Goal: Transaction & Acquisition: Obtain resource

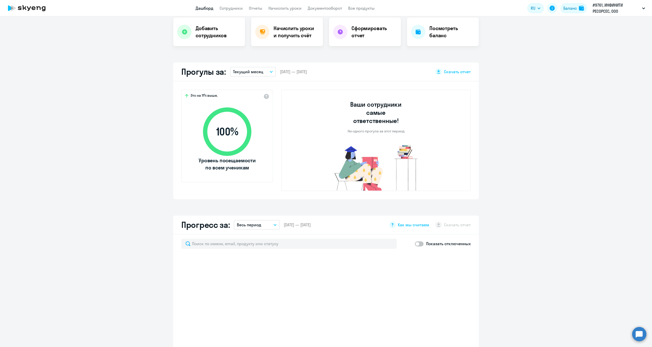
scroll to position [104, 0]
select select "30"
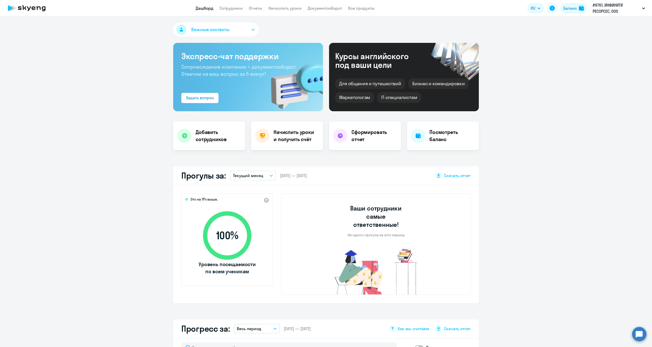
scroll to position [0, 0]
click at [240, 8] on link "Сотрудники" at bounding box center [231, 8] width 23 height 5
select select "30"
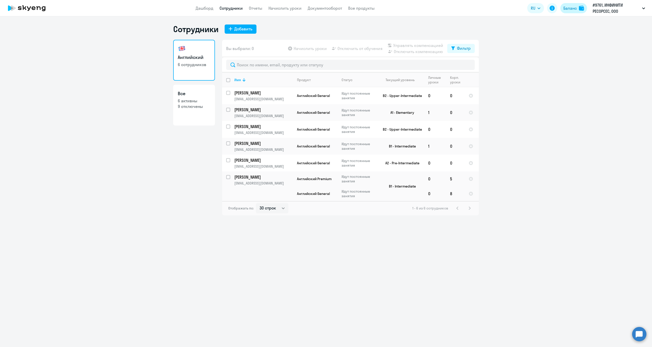
click at [573, 9] on div "Баланс" at bounding box center [571, 8] width 14 height 6
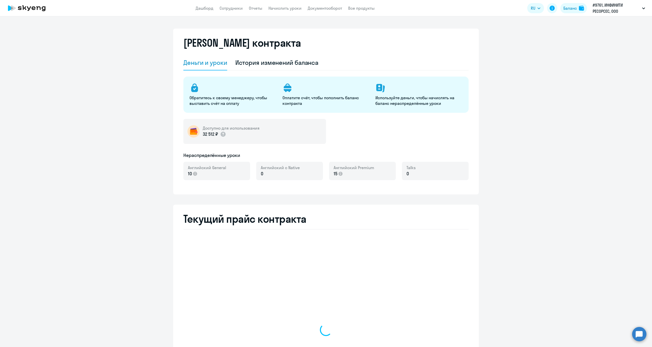
select select "english_adult_not_native_speaker"
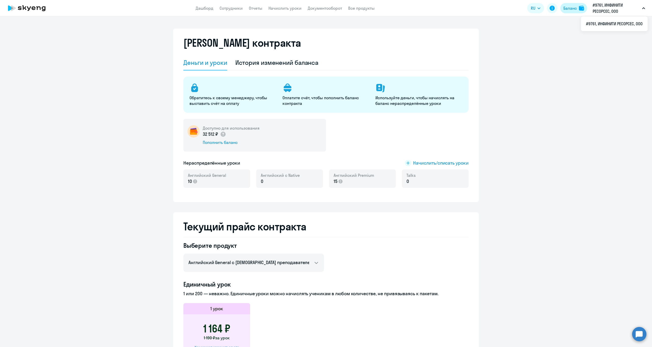
click at [571, 7] on div "Баланс" at bounding box center [571, 8] width 14 height 6
click at [332, 8] on link "Документооборот" at bounding box center [325, 8] width 34 height 5
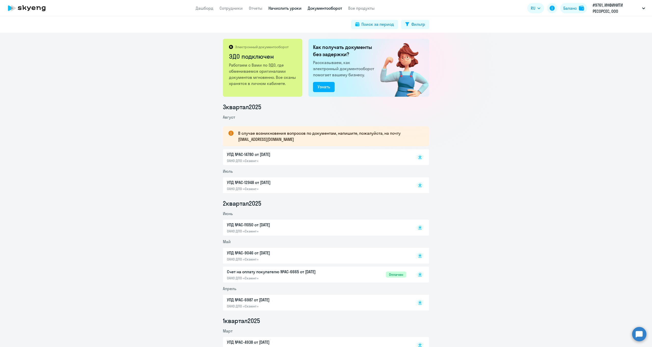
click at [287, 10] on link "Начислить уроки" at bounding box center [285, 8] width 33 height 5
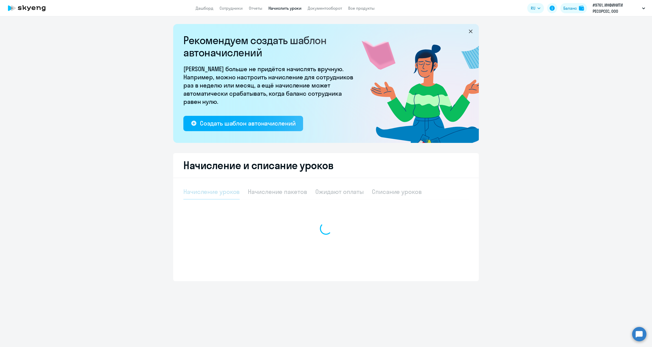
select select "10"
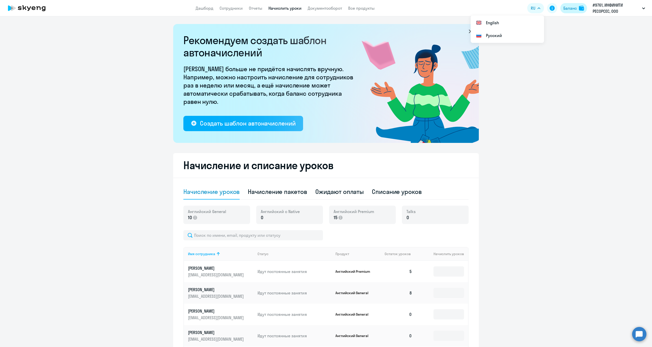
click at [575, 9] on div "Баланс" at bounding box center [571, 8] width 14 height 6
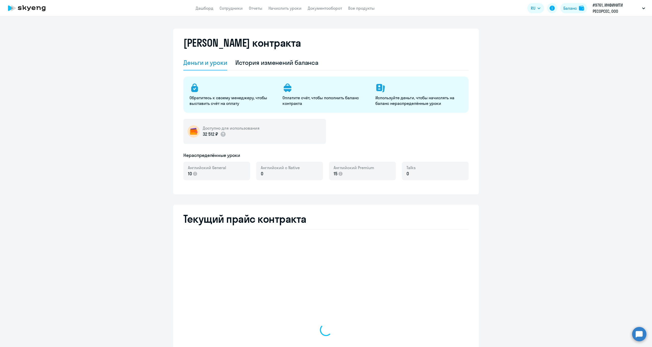
select select "english_adult_not_native_speaker"
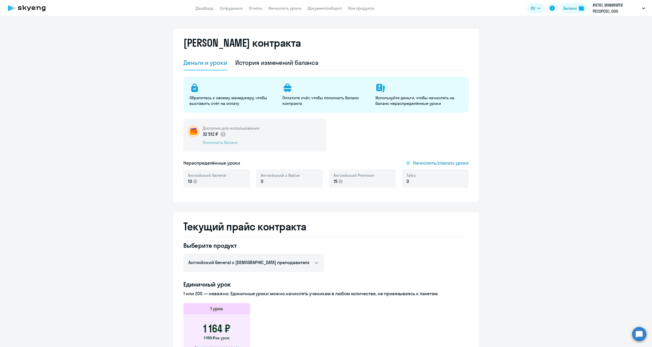
click at [230, 141] on div "Пополнить баланс" at bounding box center [231, 142] width 57 height 6
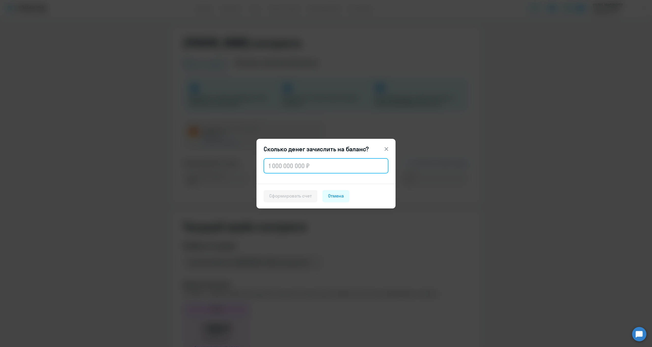
click at [276, 163] on input "text" at bounding box center [326, 165] width 125 height 15
click at [275, 165] on input "101 000" at bounding box center [326, 165] width 125 height 15
type input "102 000"
click at [292, 199] on button "Сформировать счет" at bounding box center [291, 196] width 54 height 12
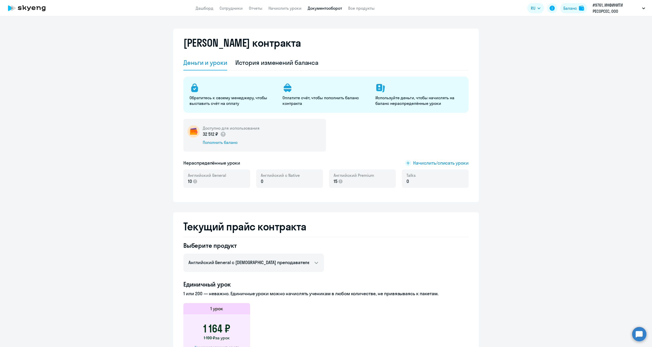
click at [313, 9] on link "Документооборот" at bounding box center [325, 8] width 34 height 5
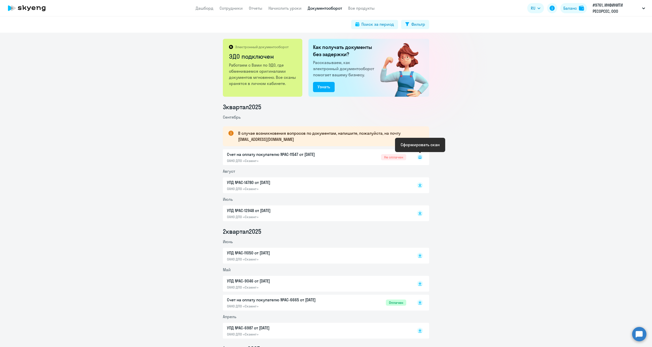
click at [421, 155] on rect at bounding box center [420, 157] width 6 height 6
click at [420, 157] on rect at bounding box center [420, 157] width 6 height 6
